Goal: Information Seeking & Learning: Learn about a topic

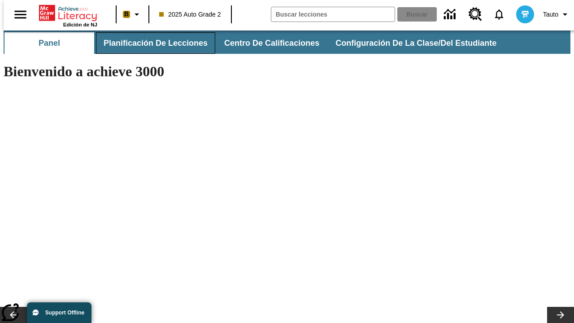
click at [150, 43] on span "Planificación de lecciones" at bounding box center [156, 43] width 104 height 10
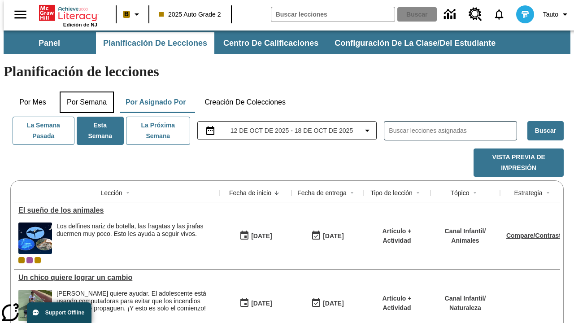
click at [84, 92] on button "Por semana" at bounding box center [87, 103] width 54 height 22
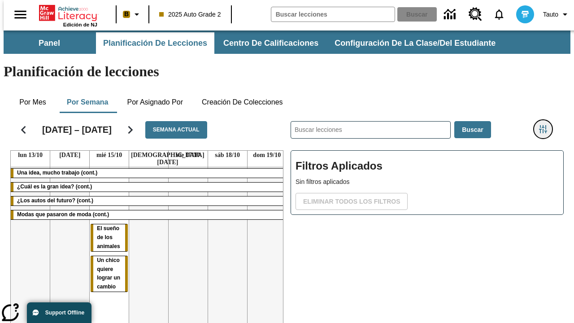
click at [547, 125] on icon "Menú lateral de filtros" at bounding box center [543, 129] width 8 height 8
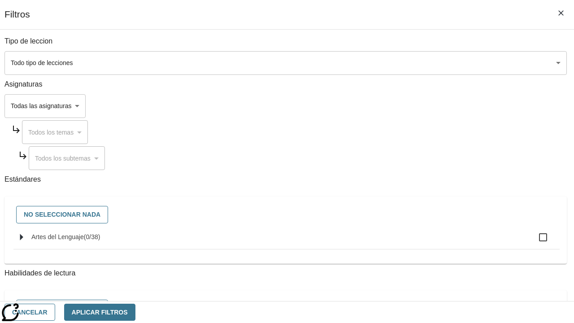
click at [396, 106] on body "Saltar al contenido principal Edición de NJ B 2025 Auto Grade 2 Buscar 0 Tauto …" at bounding box center [287, 223] width 567 height 384
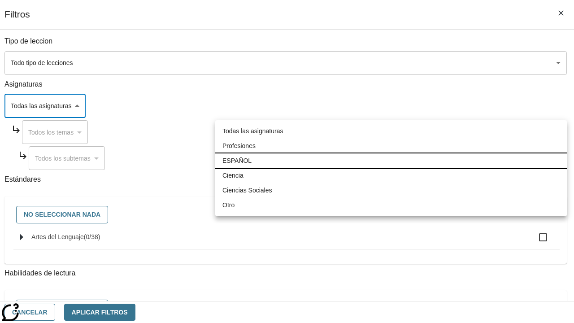
click at [391, 161] on li "ESPAÑOL" at bounding box center [391, 160] width 352 height 15
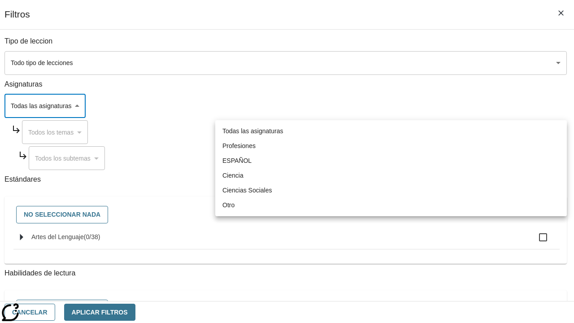
type input "1"
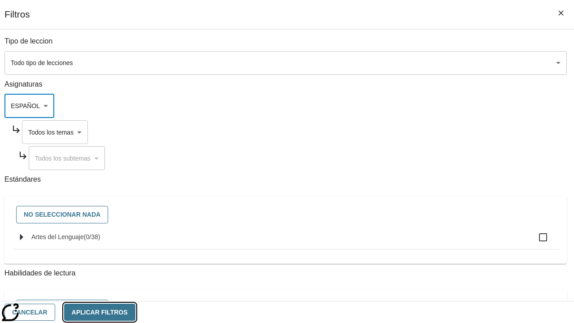
click at [136, 312] on button "Aplicar Filtros" at bounding box center [99, 312] width 71 height 17
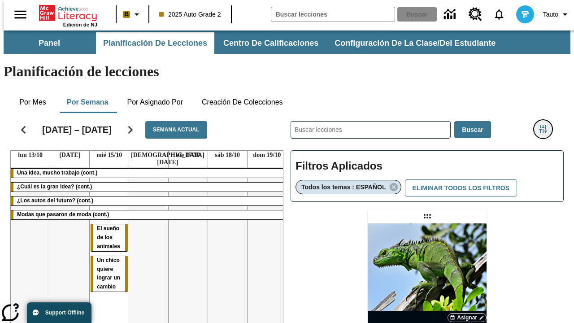
click at [547, 125] on icon "Menú lateral de filtros" at bounding box center [543, 129] width 8 height 8
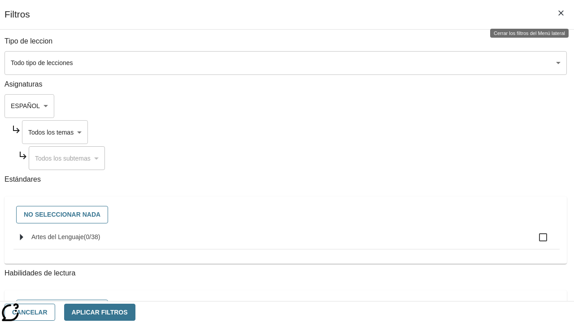
click at [404, 132] on body "Saltar al contenido principal Edición de NJ B 2025 Auto Grade 2 Buscar 0 Tauto …" at bounding box center [287, 265] width 567 height 468
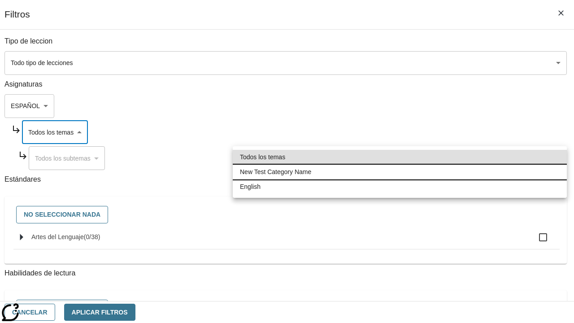
click at [400, 172] on li "New Test Category Name" at bounding box center [400, 172] width 334 height 15
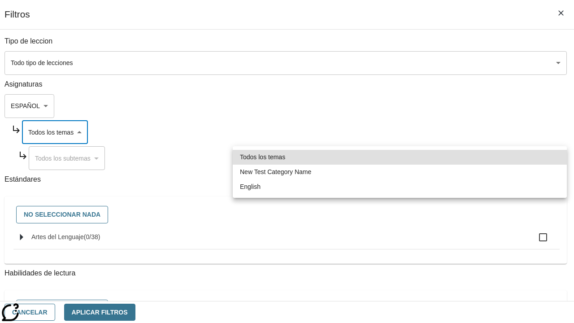
type input "265"
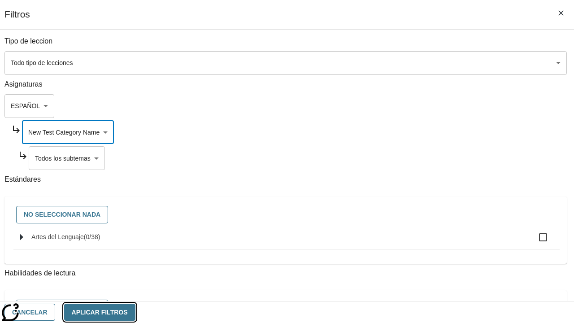
click at [136, 312] on button "Aplicar Filtros" at bounding box center [99, 312] width 71 height 17
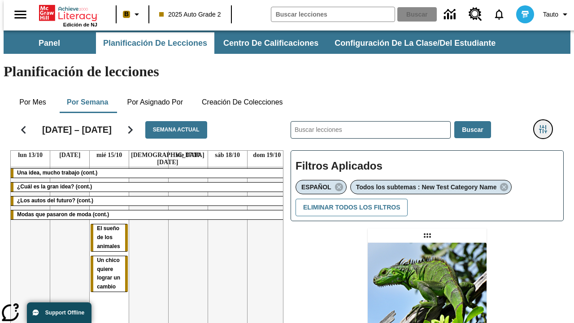
click at [547, 125] on icon "Menú lateral de filtros" at bounding box center [543, 129] width 8 height 8
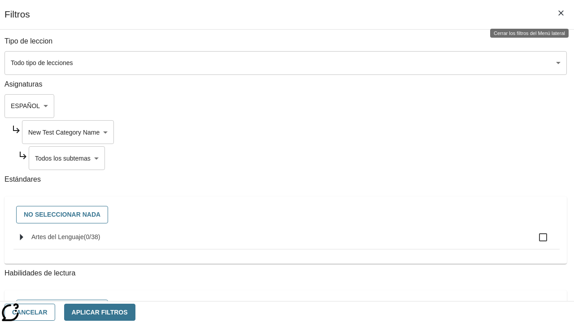
click at [408, 158] on body "Saltar al contenido principal Edición de NJ B 2025 Auto Grade 2 Buscar 0 Tauto …" at bounding box center [287, 274] width 567 height 487
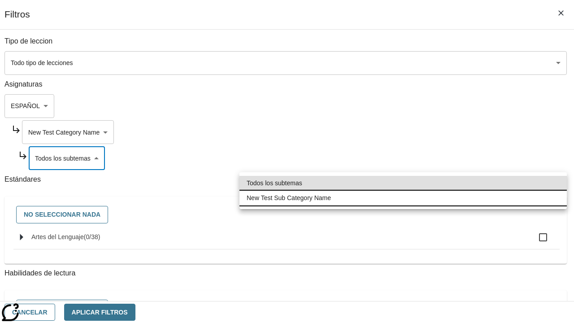
click at [403, 198] on li "New Test Sub Category Name" at bounding box center [404, 198] width 328 height 15
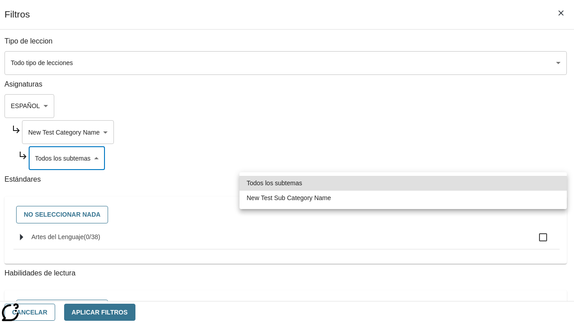
type input "2232"
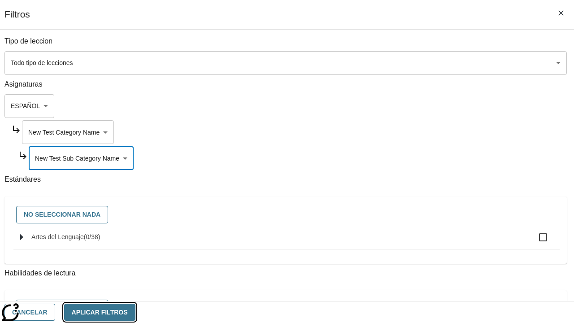
click at [136, 312] on button "Aplicar Filtros" at bounding box center [99, 312] width 71 height 17
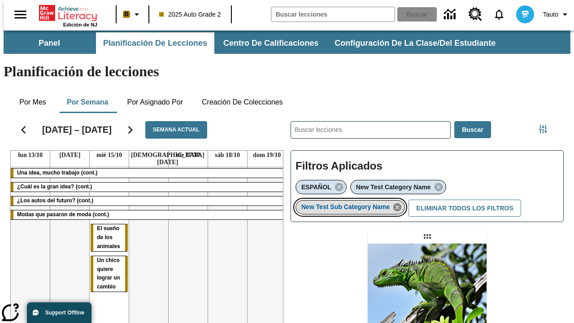
click at [400, 202] on icon "Eliminar New Test Sub Category Name el ítem seleccionado del filtro" at bounding box center [398, 207] width 10 height 10
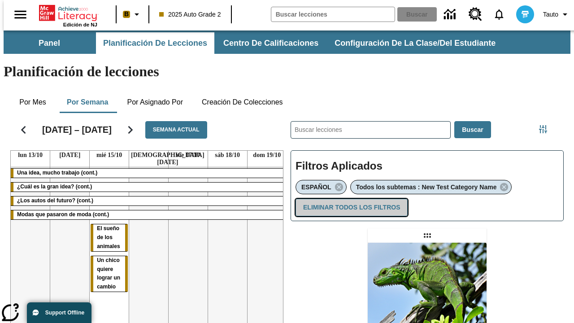
click at [350, 199] on button "Eliminar todos los filtros" at bounding box center [352, 207] width 112 height 17
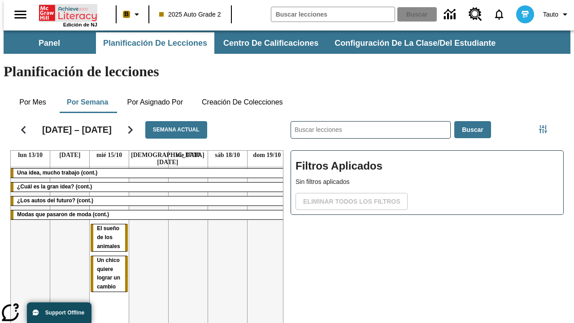
click at [65, 12] on icon "Portada" at bounding box center [69, 13] width 60 height 18
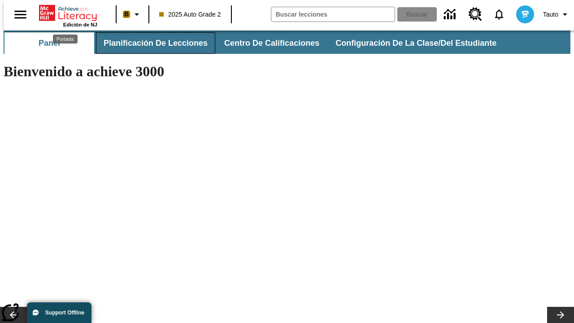
click at [150, 43] on span "Planificación de lecciones" at bounding box center [156, 43] width 104 height 10
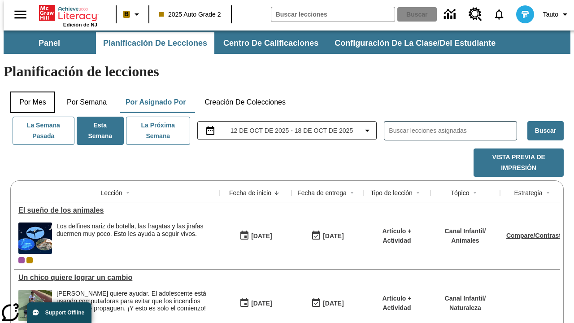
click at [29, 92] on button "Por mes" at bounding box center [32, 103] width 45 height 22
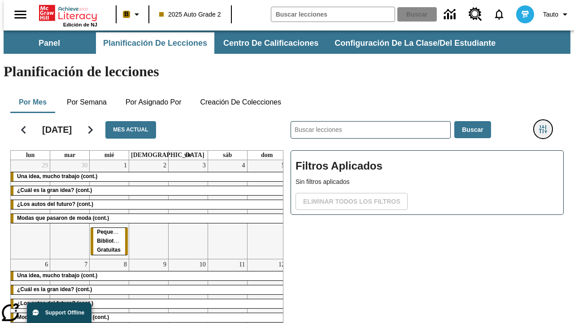
click at [547, 125] on icon "Menú lateral de filtros" at bounding box center [543, 129] width 8 height 8
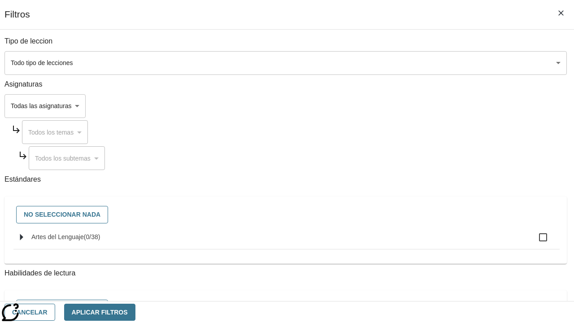
click at [396, 106] on body "Saltar al contenido principal Edición de NJ B 2025 Auto Grade 2 Buscar 0 Tauto …" at bounding box center [287, 223] width 567 height 384
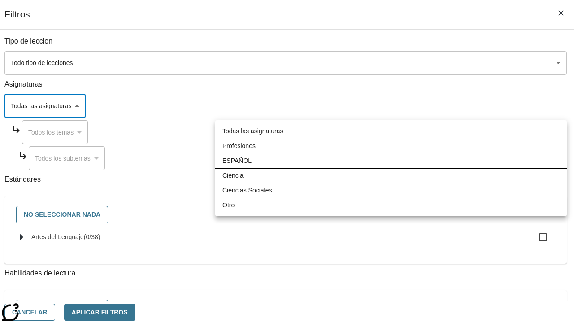
click at [391, 161] on li "ESPAÑOL" at bounding box center [391, 160] width 352 height 15
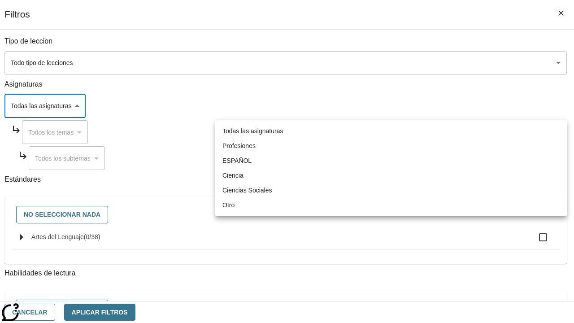
type input "1"
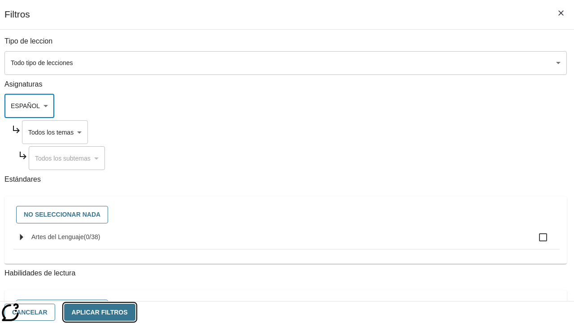
click at [136, 312] on button "Aplicar Filtros" at bounding box center [99, 312] width 71 height 17
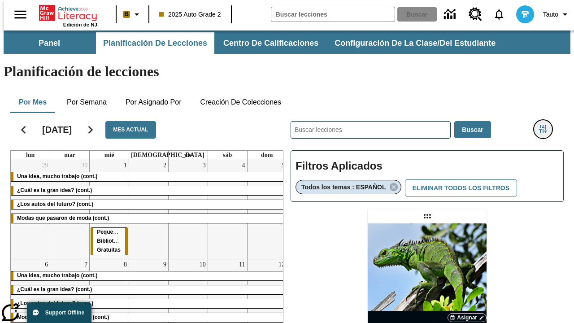
click at [547, 125] on icon "Menú lateral de filtros" at bounding box center [543, 129] width 8 height 8
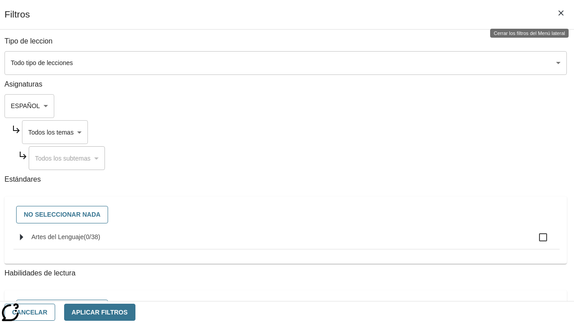
click at [404, 132] on body "Saltar al contenido principal Edición de NJ B 2025 Auto Grade 2 Buscar 0 Tauto …" at bounding box center [287, 265] width 567 height 468
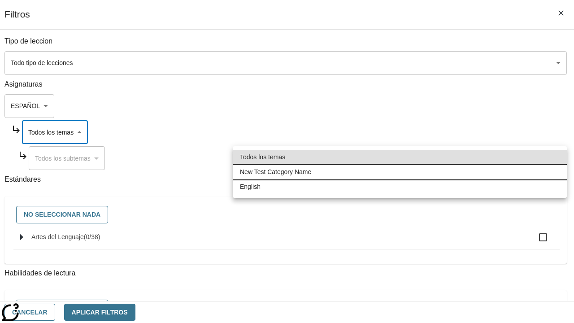
click at [400, 172] on li "New Test Category Name" at bounding box center [400, 172] width 334 height 15
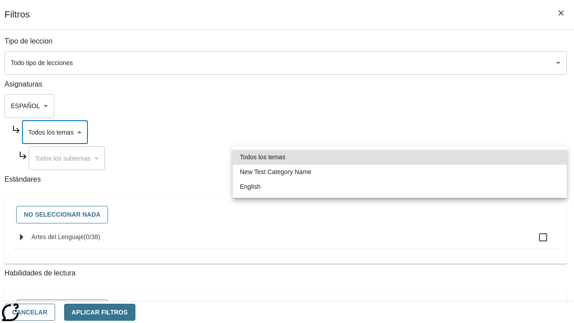
type input "265"
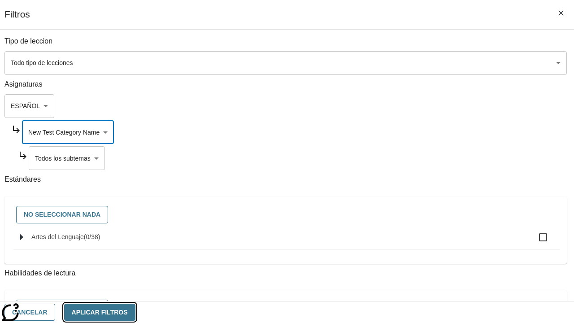
click at [136, 312] on button "Aplicar Filtros" at bounding box center [99, 312] width 71 height 17
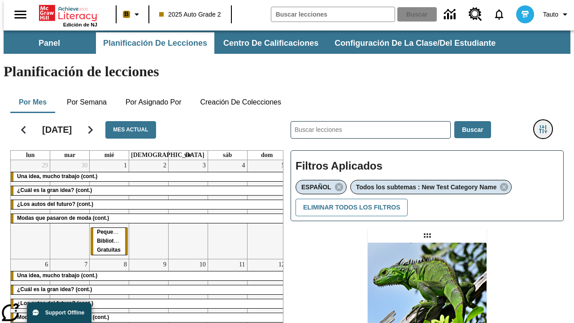
click at [547, 125] on icon "Menú lateral de filtros" at bounding box center [543, 129] width 8 height 8
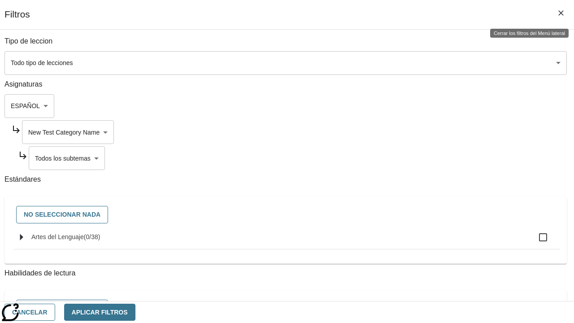
click at [408, 158] on body "Saltar al contenido principal Edición de NJ B 2025 Auto Grade 2 Buscar 0 Tauto …" at bounding box center [287, 274] width 567 height 487
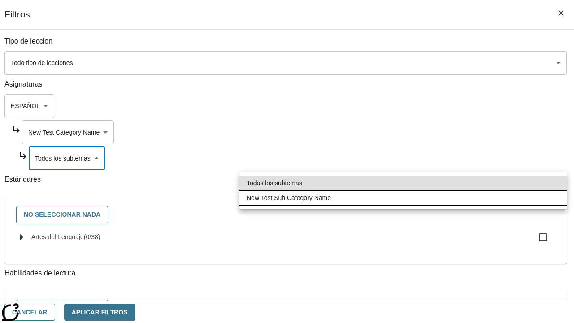
click at [403, 198] on li "New Test Sub Category Name" at bounding box center [404, 198] width 328 height 15
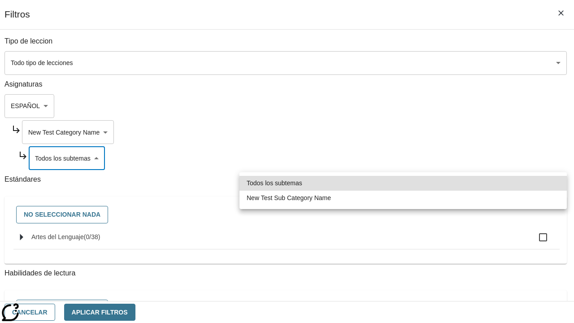
type input "2232"
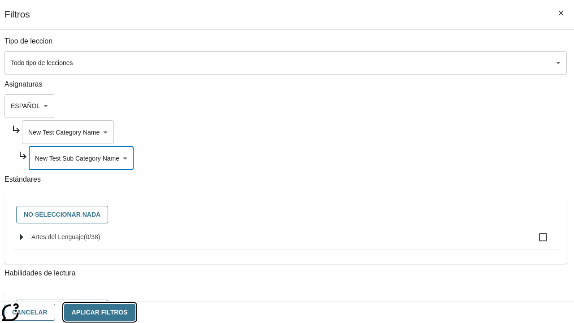
click at [136, 312] on button "Aplicar Filtros" at bounding box center [99, 312] width 71 height 17
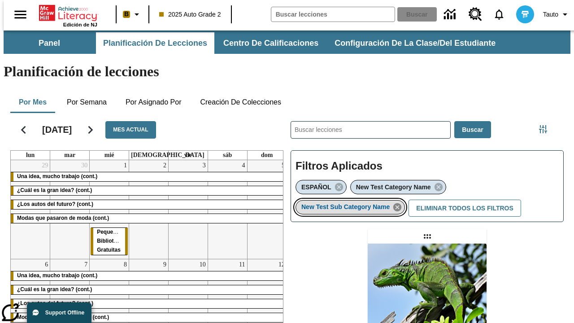
click at [400, 202] on icon "Eliminar New Test Sub Category Name el ítem seleccionado del filtro" at bounding box center [398, 207] width 10 height 10
